Goal: Task Accomplishment & Management: Manage account settings

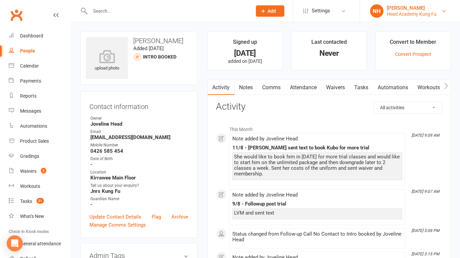
click at [402, 5] on div "[PERSON_NAME]" at bounding box center [412, 8] width 50 height 6
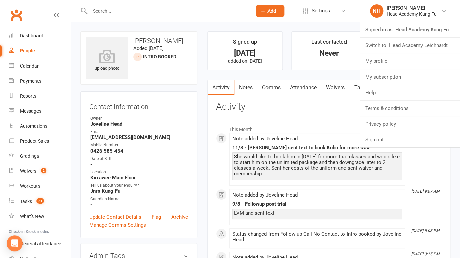
click at [415, 43] on link "Switch to: Head Academy Leichhardt" at bounding box center [410, 45] width 100 height 15
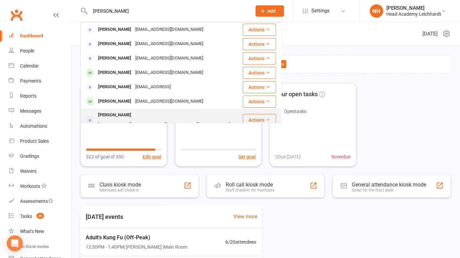
scroll to position [157, 0]
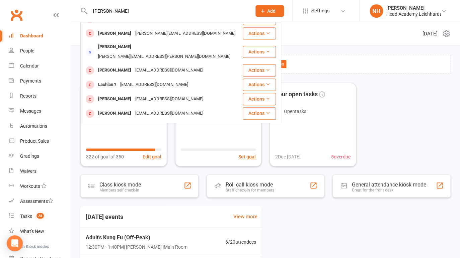
type input "[PERSON_NAME]"
click at [28, 36] on div "Dashboard" at bounding box center [31, 35] width 23 height 5
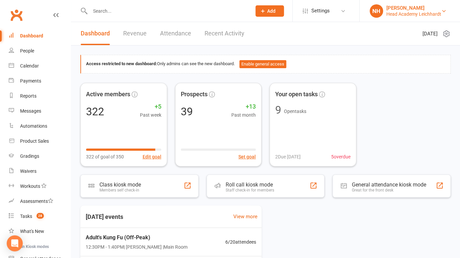
click at [420, 11] on div "Head Academy Leichhardt" at bounding box center [413, 14] width 55 height 6
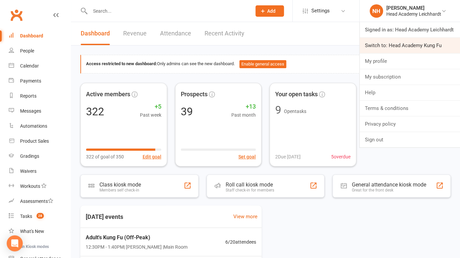
click at [421, 44] on link "Switch to: Head Academy Kung Fu" at bounding box center [410, 45] width 100 height 15
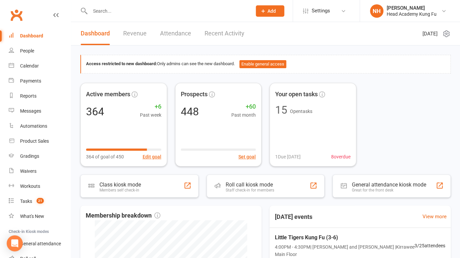
click at [124, 13] on input "text" at bounding box center [167, 10] width 159 height 9
click at [411, 11] on div "Head Academy Kung Fu" at bounding box center [412, 14] width 50 height 6
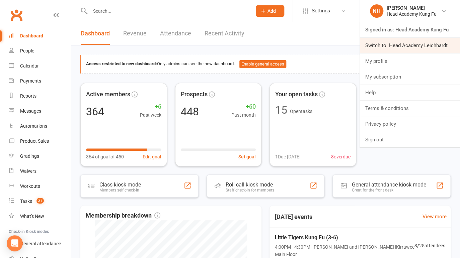
click at [414, 41] on link "Switch to: Head Academy Leichhardt" at bounding box center [410, 45] width 100 height 15
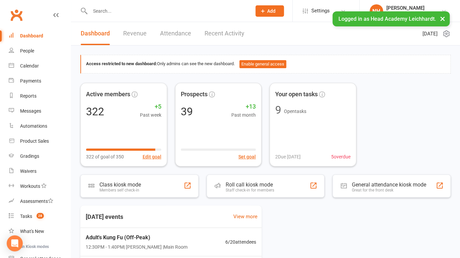
click at [111, 11] on input "text" at bounding box center [167, 10] width 159 height 9
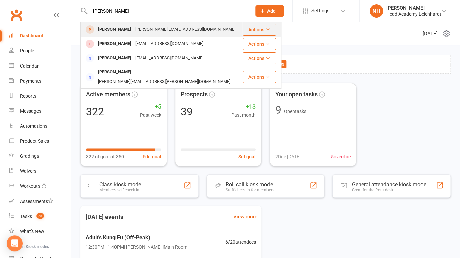
type input "libby"
click at [100, 30] on div "Noah Turner" at bounding box center [114, 30] width 37 height 10
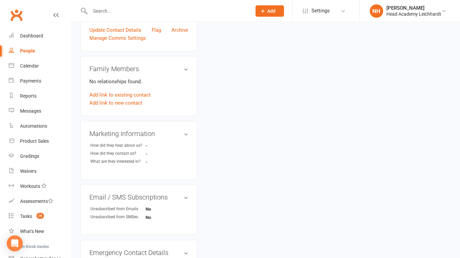
scroll to position [43, 0]
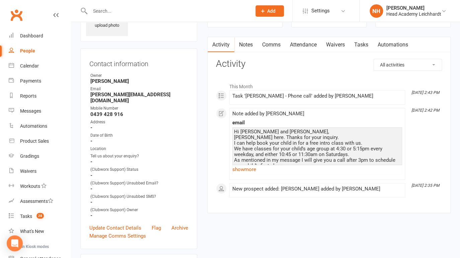
click at [360, 42] on link "Tasks" at bounding box center [360, 44] width 23 height 15
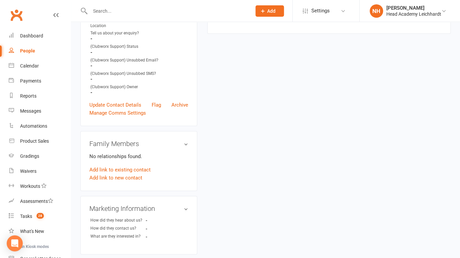
scroll to position [11, 0]
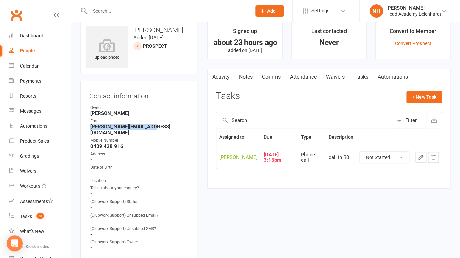
drag, startPoint x: 90, startPoint y: 127, endPoint x: 165, endPoint y: 126, distance: 74.7
click at [165, 126] on li "Email libby.turner1@gmail.com" at bounding box center [138, 127] width 99 height 18
copy strong "libby.turner1@gmail.com"
click option "In Progress" at bounding box center [0, 0] width 0 height 0
select select "started"
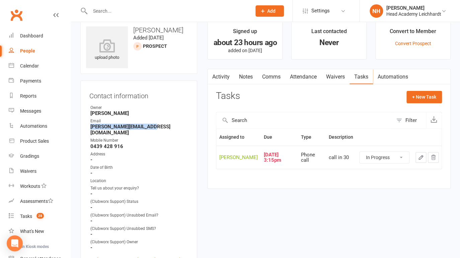
click at [422, 156] on icon "button" at bounding box center [421, 158] width 6 height 6
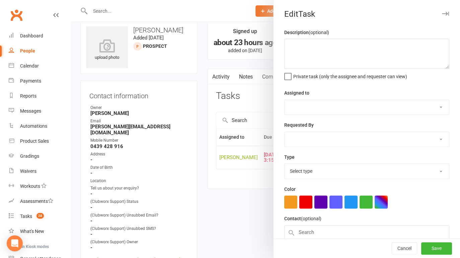
type textarea "call in 30"
select select "31972"
type input "13 Aug 2025"
type input "3:15pm"
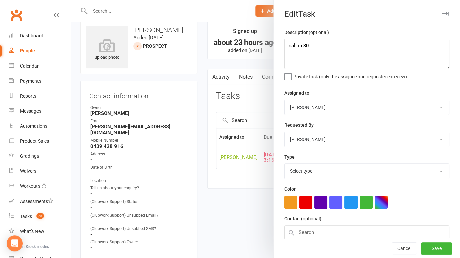
select select "18926"
click at [287, 48] on textarea "call in 30" at bounding box center [366, 54] width 165 height 30
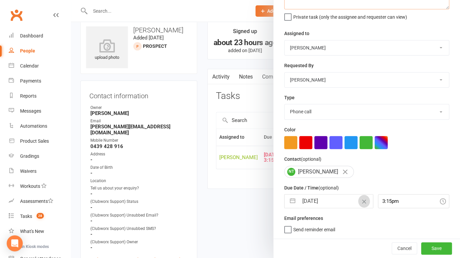
type textarea "Called LM, Sent message emailed. call in 30"
drag, startPoint x: 357, startPoint y: 207, endPoint x: 320, endPoint y: 203, distance: 37.7
click at [322, 202] on div "13 Aug 2025 Navigate forward to interact with the calendar and select a date. P…" at bounding box center [328, 201] width 89 height 14
click at [320, 203] on input "13 Aug 2025" at bounding box center [336, 201] width 74 height 13
select select "6"
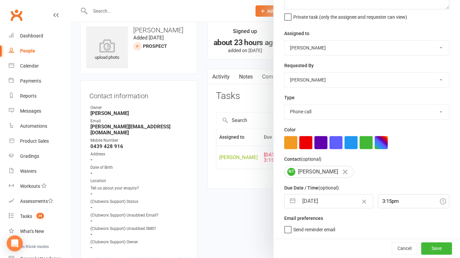
select select "2025"
select select "7"
select select "2025"
select select "8"
select select "2025"
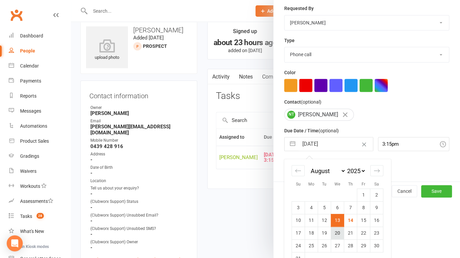
scroll to position [126, 0]
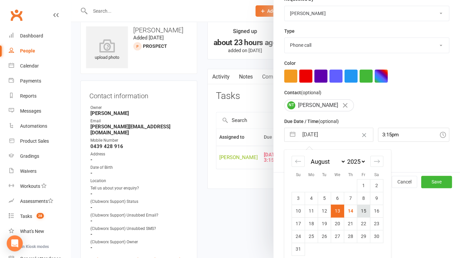
click at [361, 212] on td "15" at bounding box center [363, 211] width 13 height 13
type input "15 Aug 2025"
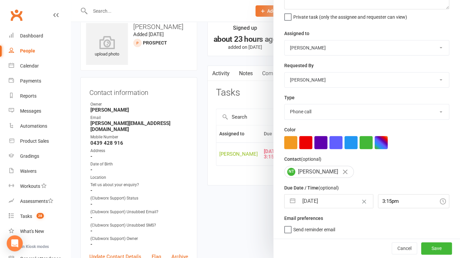
scroll to position [16, 0]
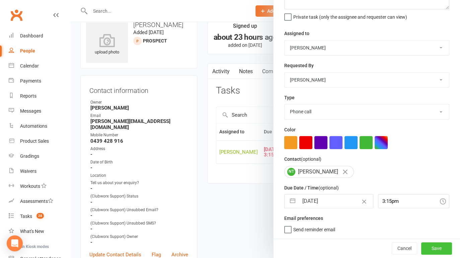
click at [424, 246] on button "Save" at bounding box center [436, 249] width 31 height 12
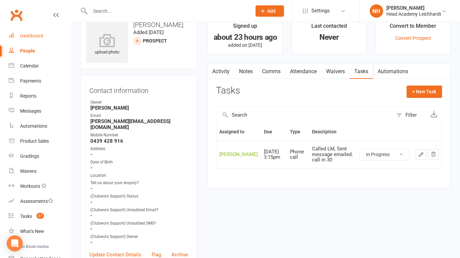
click at [31, 42] on link "Dashboard" at bounding box center [40, 35] width 62 height 15
